Goal: Find specific page/section: Find specific page/section

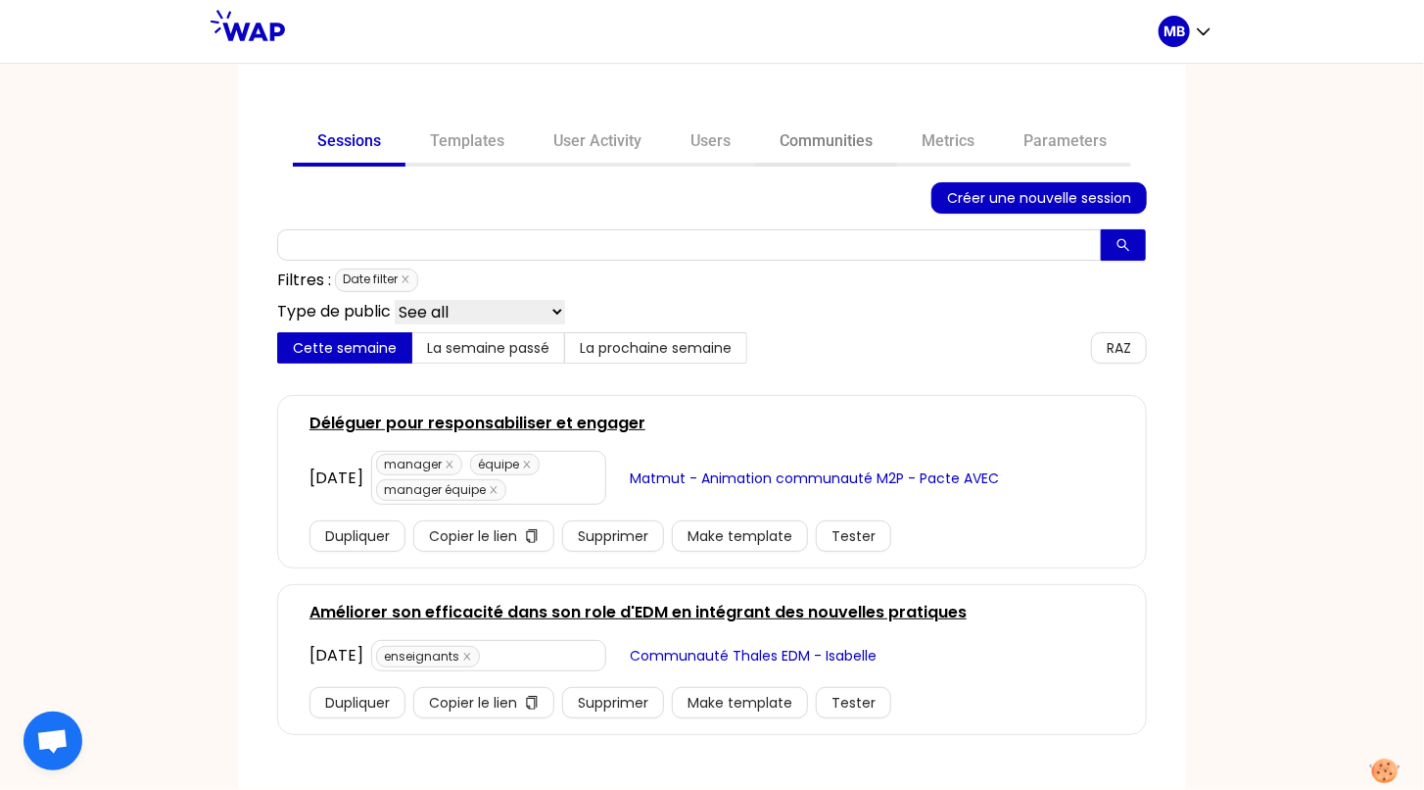
click at [801, 140] on link "Communities" at bounding box center [826, 143] width 142 height 47
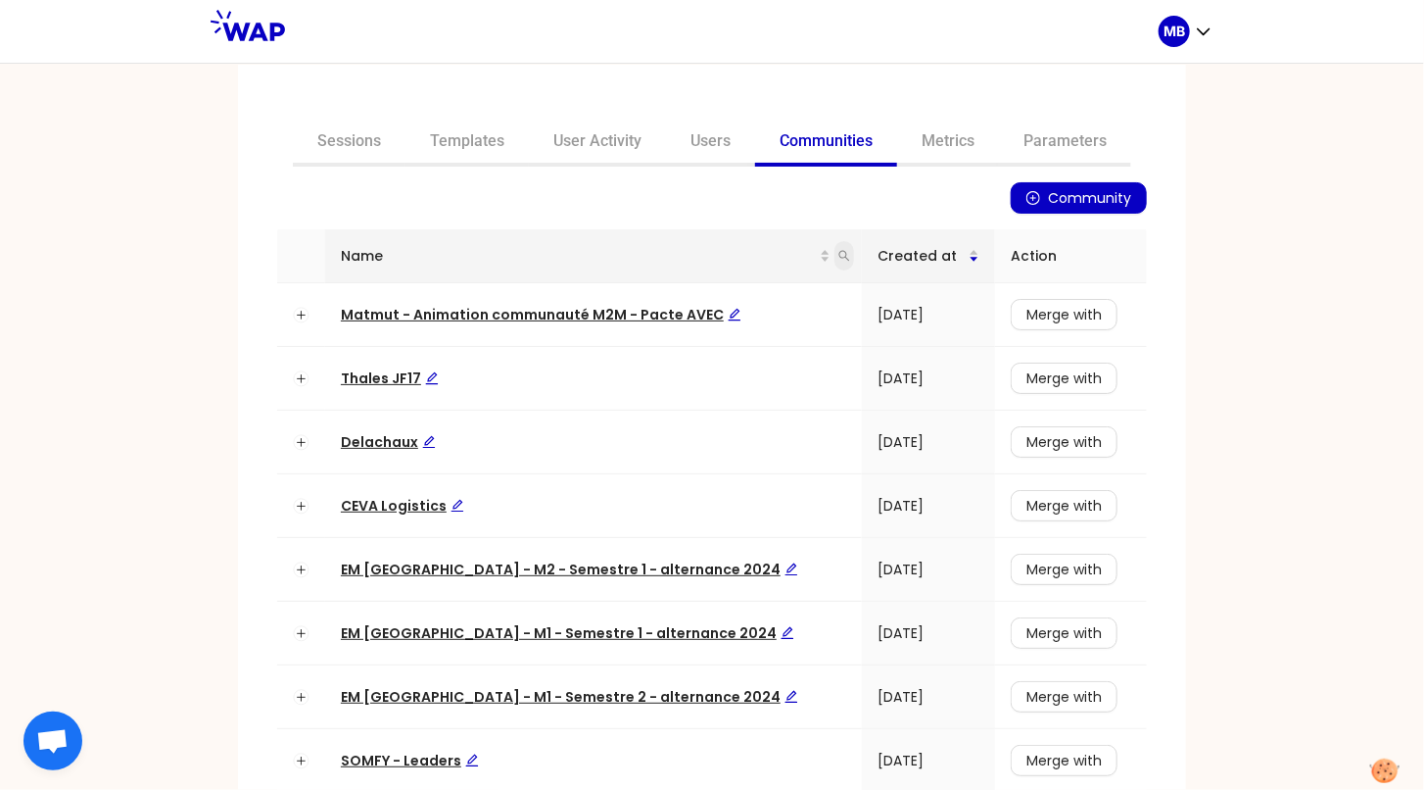
click at [839, 260] on icon "search" at bounding box center [845, 256] width 12 height 12
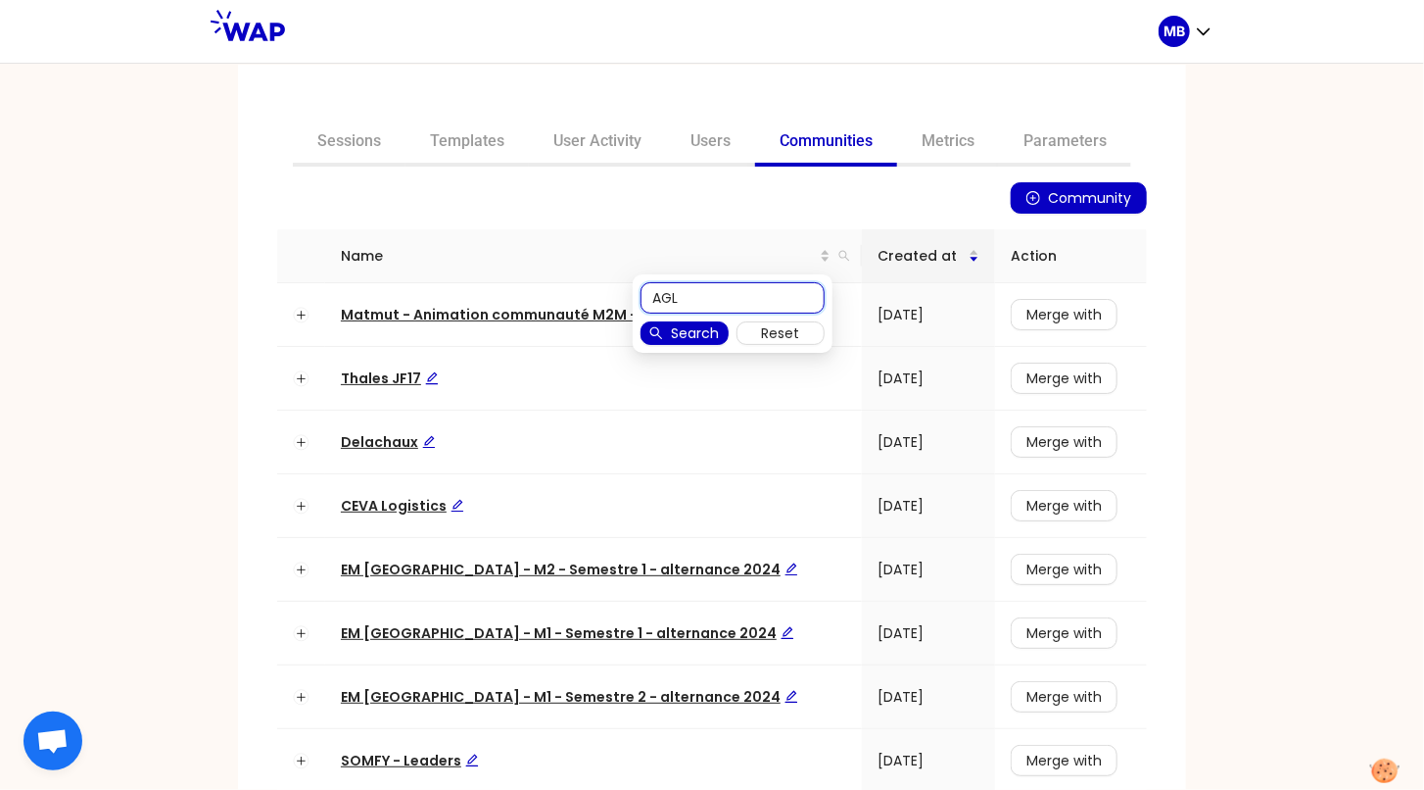
type input "AGL"
click at [693, 334] on span "Search" at bounding box center [695, 333] width 48 height 22
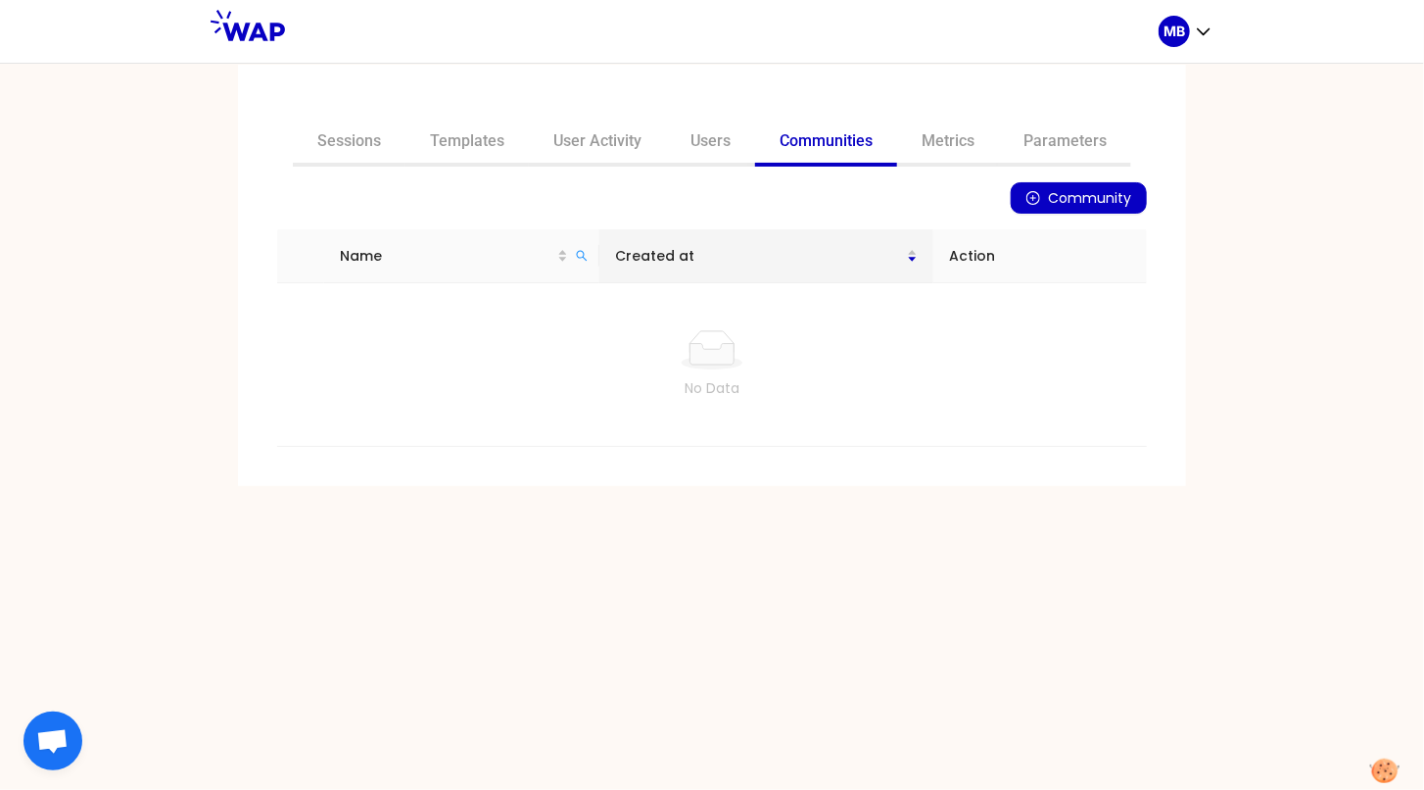
click at [803, 153] on link "Communities" at bounding box center [826, 143] width 142 height 47
click at [808, 137] on link "Communities" at bounding box center [826, 143] width 142 height 47
click at [349, 143] on link "Sessions" at bounding box center [349, 143] width 113 height 47
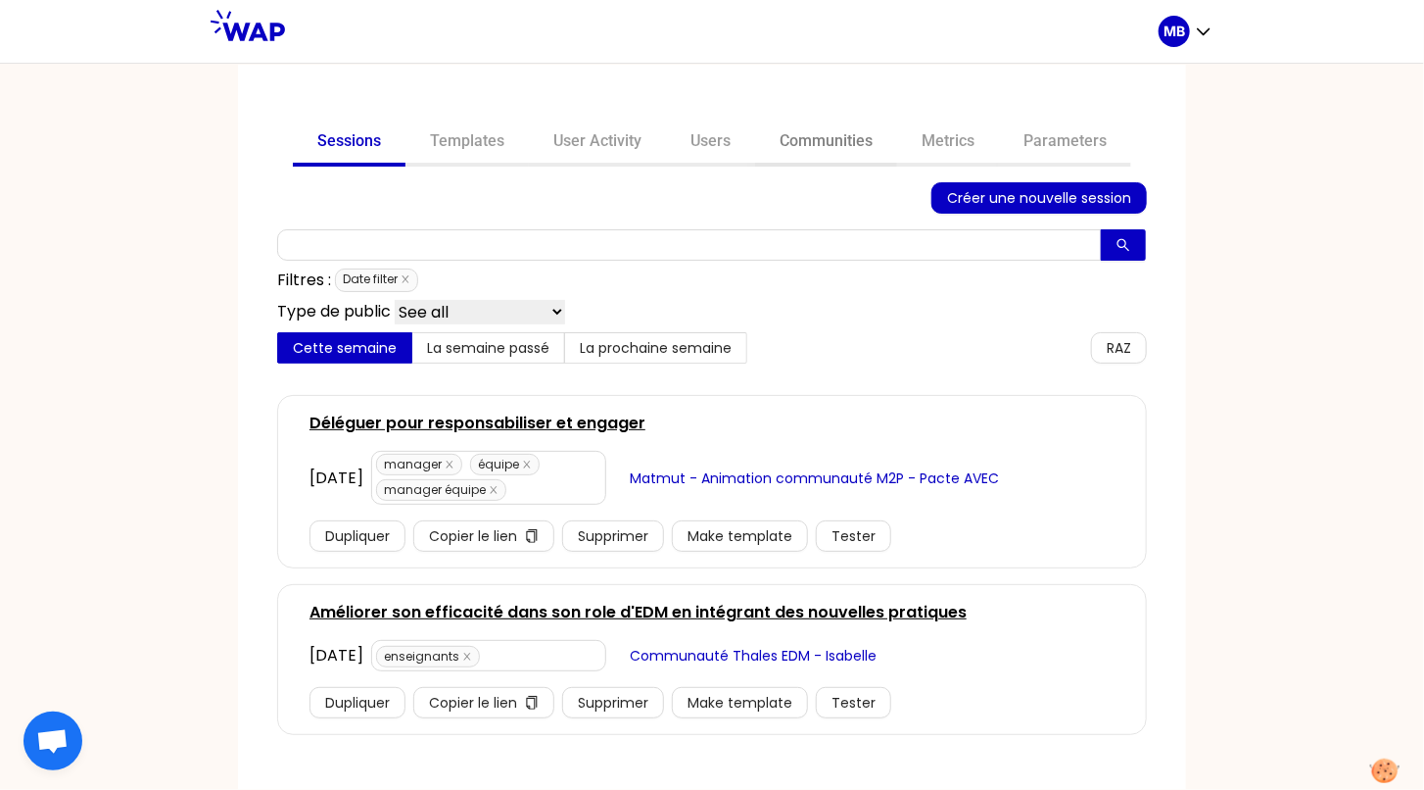
click at [834, 147] on link "Communities" at bounding box center [826, 143] width 142 height 47
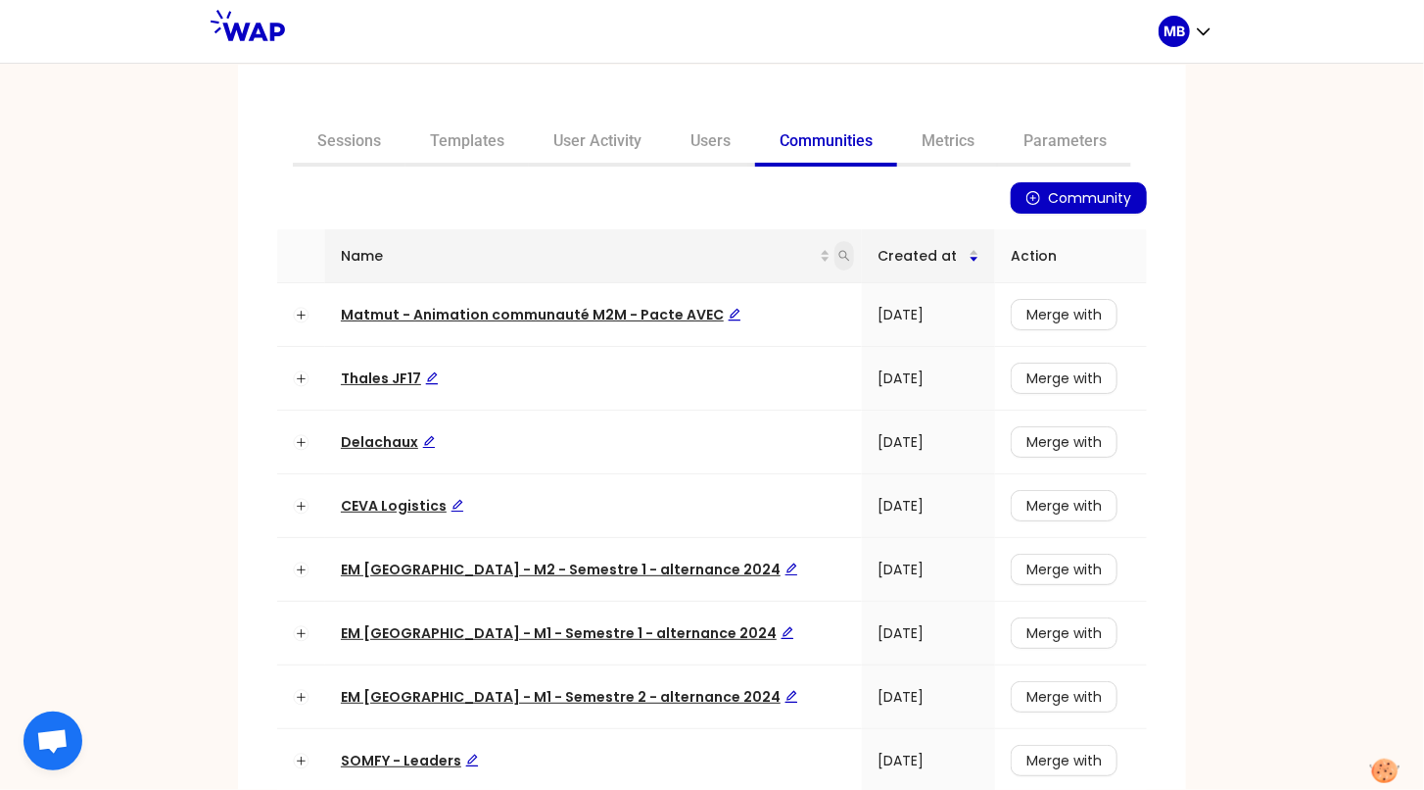
click at [839, 252] on icon "search" at bounding box center [845, 256] width 12 height 12
type input "A"
click at [732, 216] on div "Community Name Created at Action Matmut - Animation communauté M2M - Pacte AVEC…" at bounding box center [712, 582] width 870 height 800
click at [1023, 202] on button "Community" at bounding box center [1079, 197] width 136 height 31
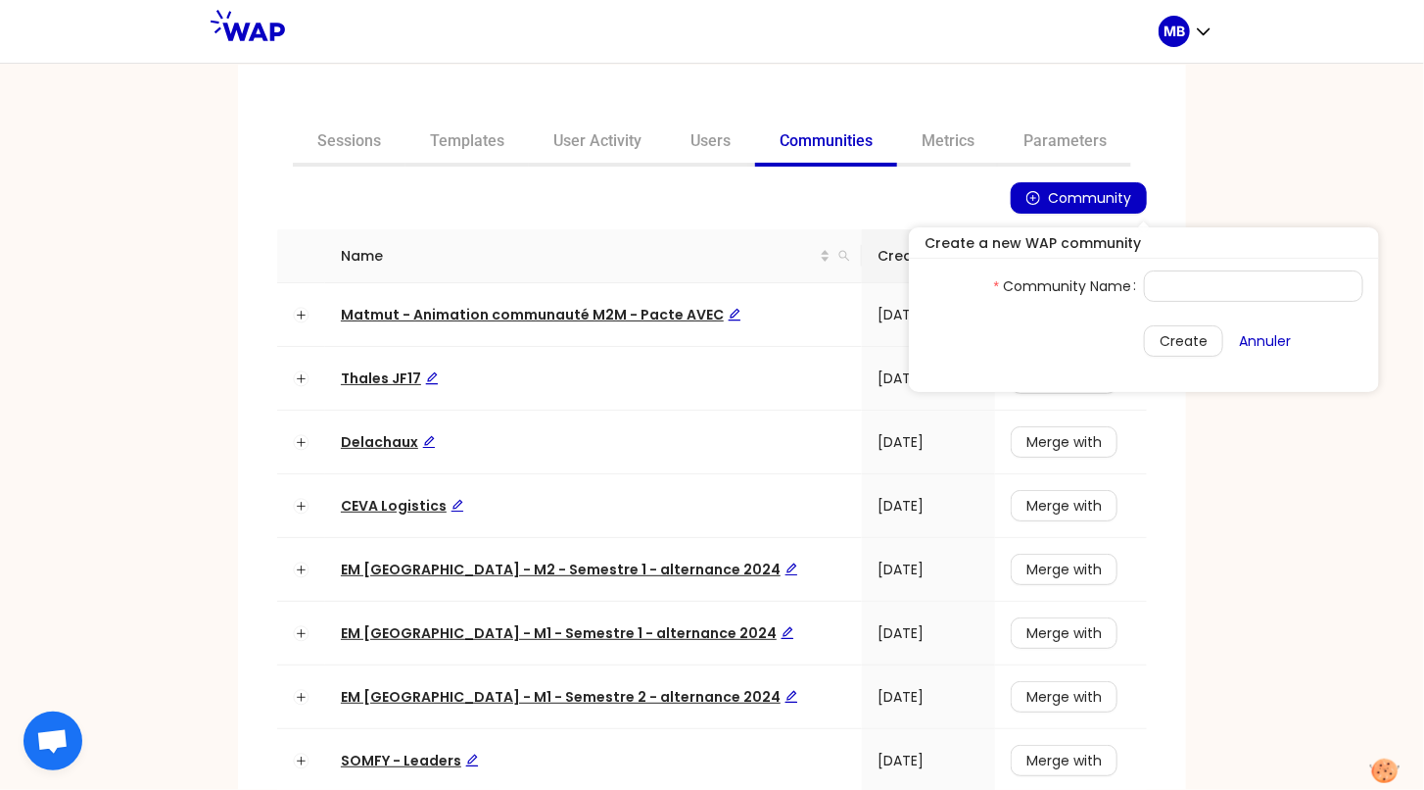
click at [668, 214] on div "Community Name Created at Action Matmut - Animation communauté M2M - Pacte AVEC…" at bounding box center [712, 582] width 870 height 800
